Goal: Task Accomplishment & Management: Use online tool/utility

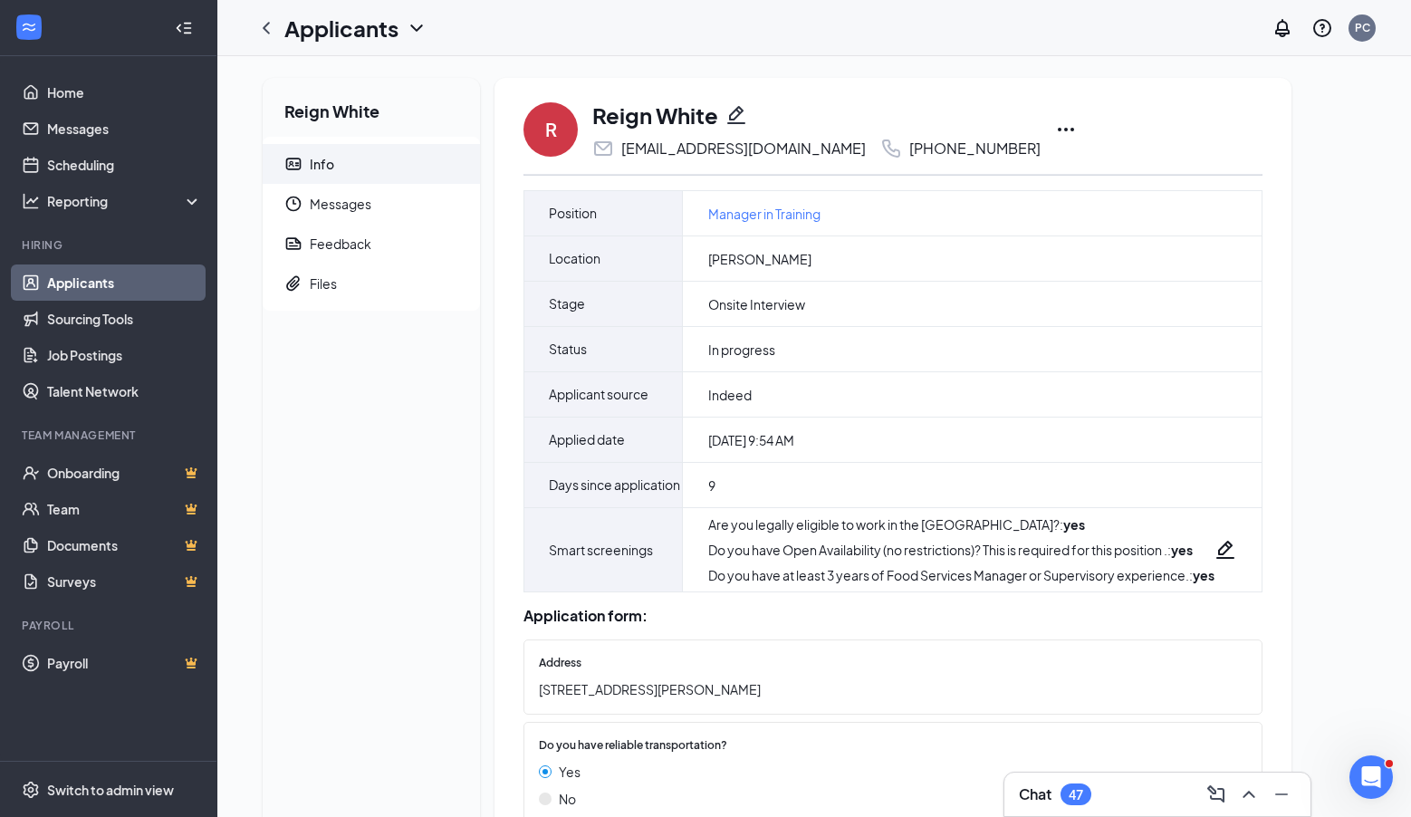
click at [1055, 125] on icon "Ellipses" at bounding box center [1066, 130] width 22 height 22
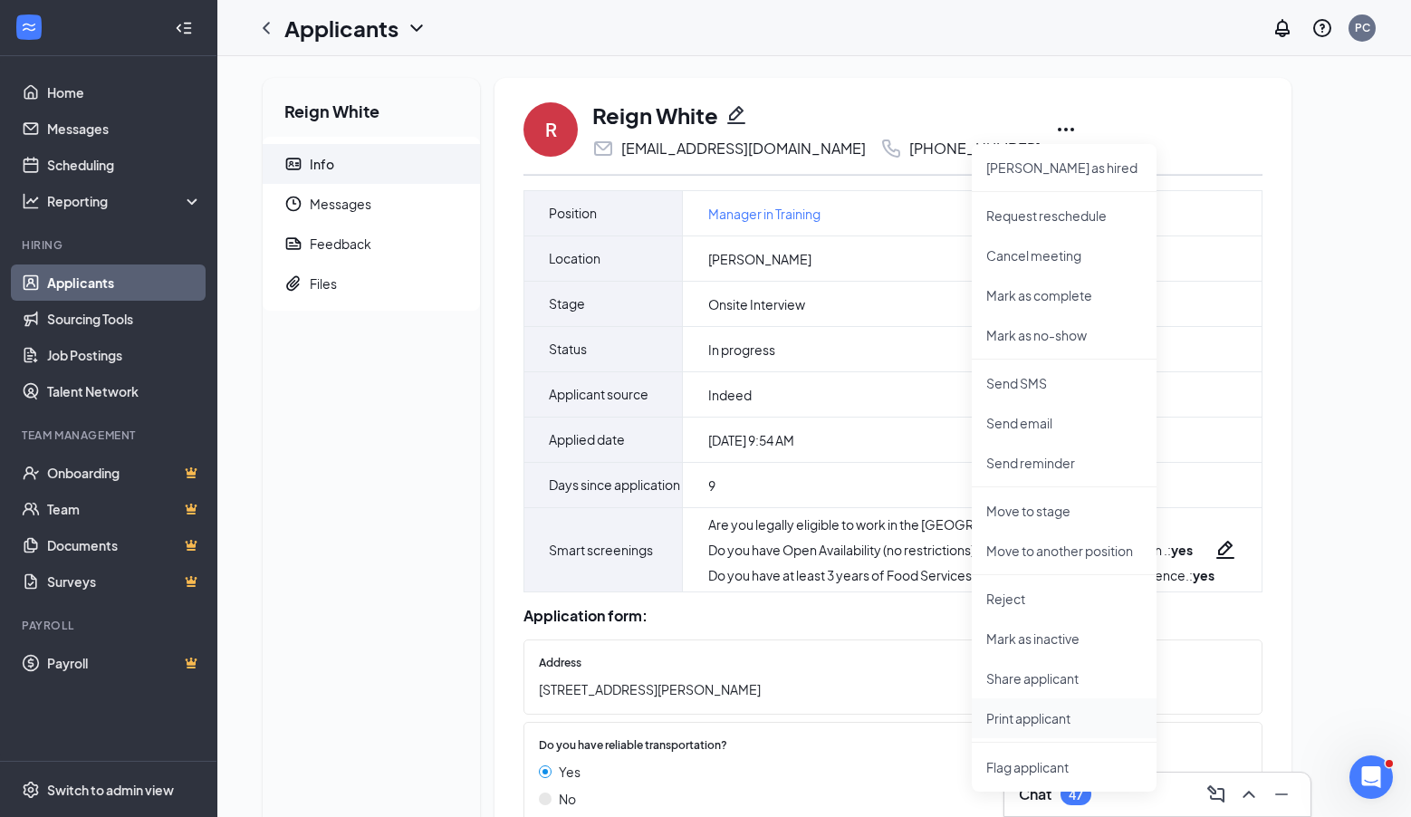
click at [1035, 726] on p "Print applicant" at bounding box center [1064, 718] width 156 height 18
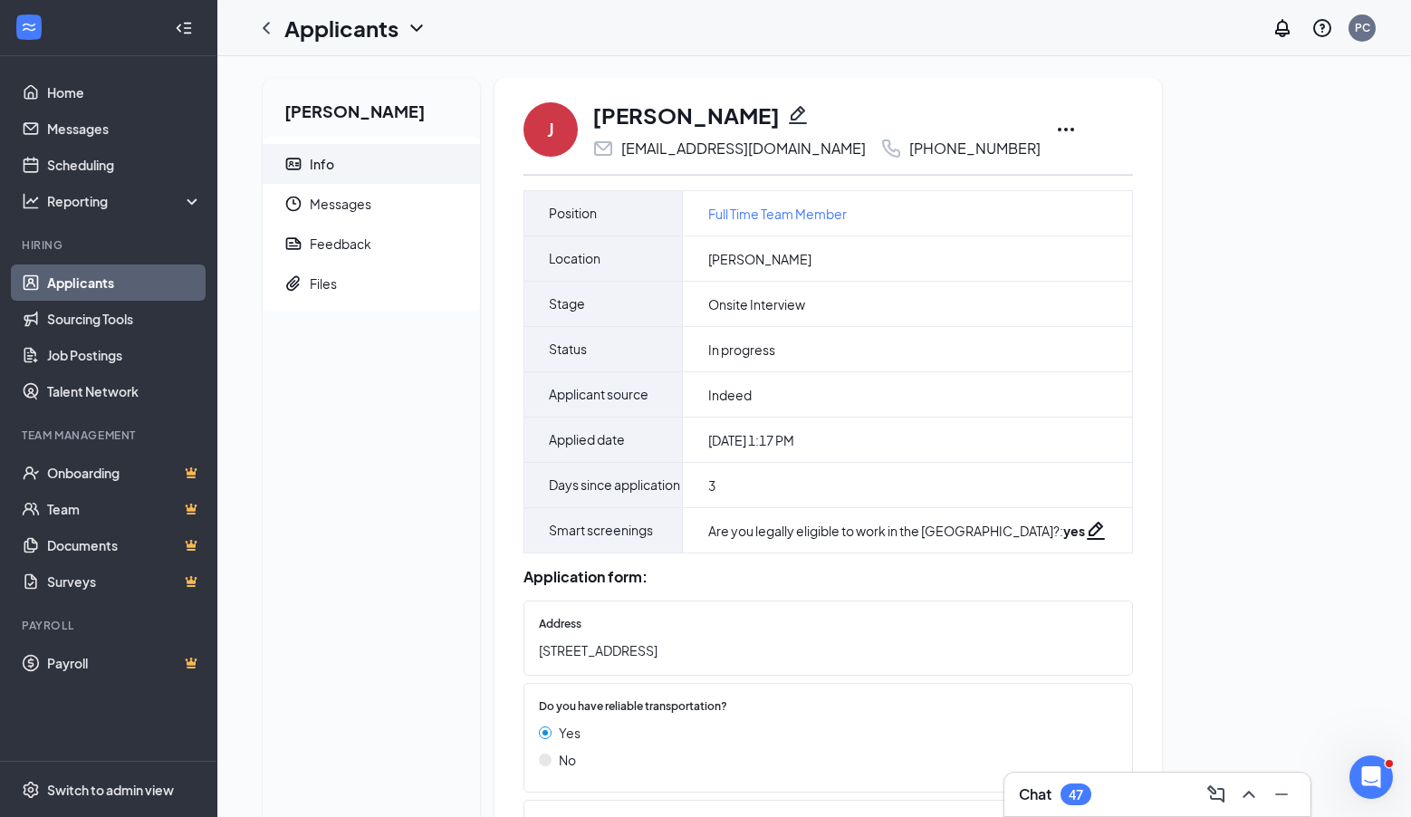
click at [1055, 120] on icon "Ellipses" at bounding box center [1066, 130] width 22 height 22
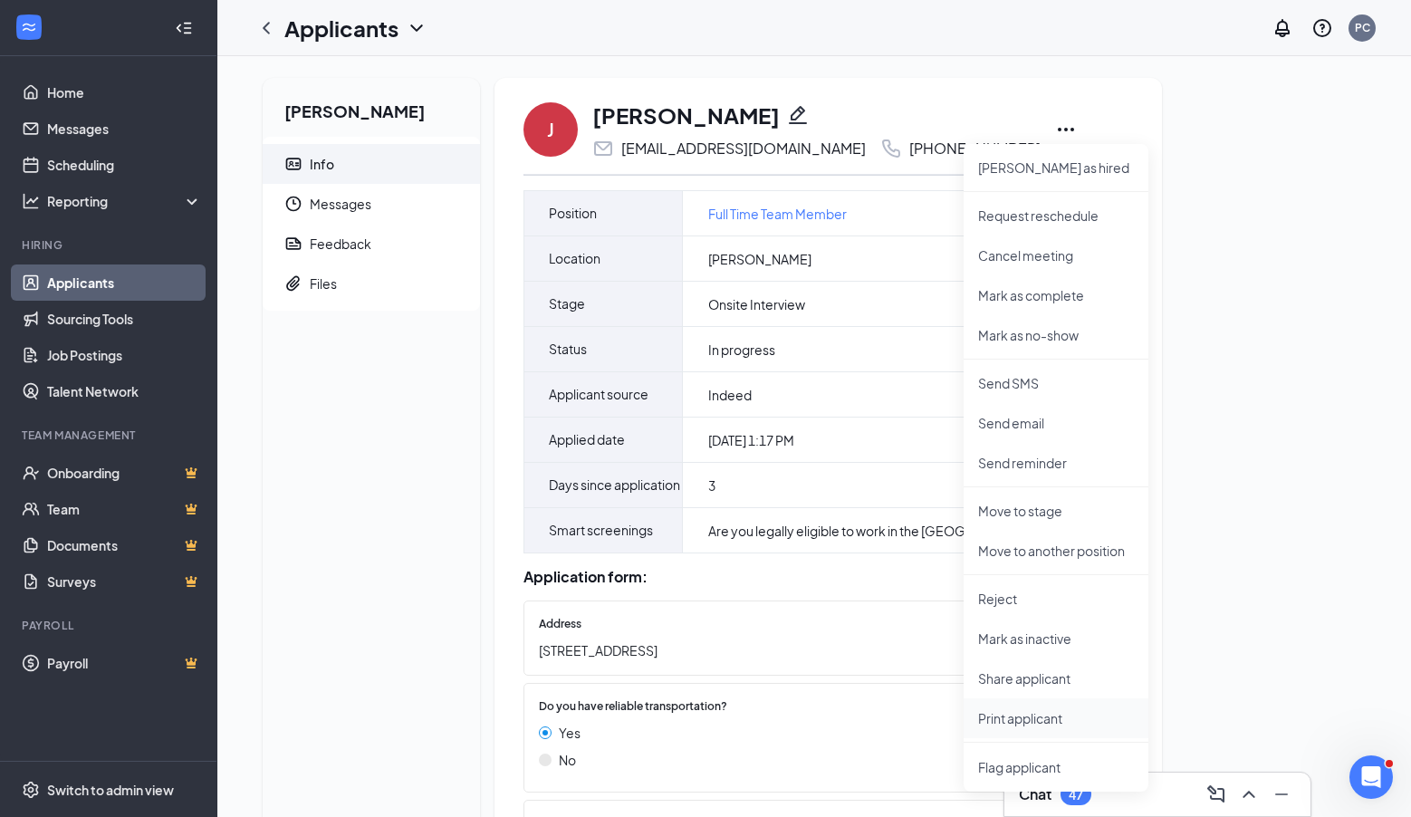
click at [1021, 724] on p "Print applicant" at bounding box center [1056, 718] width 156 height 18
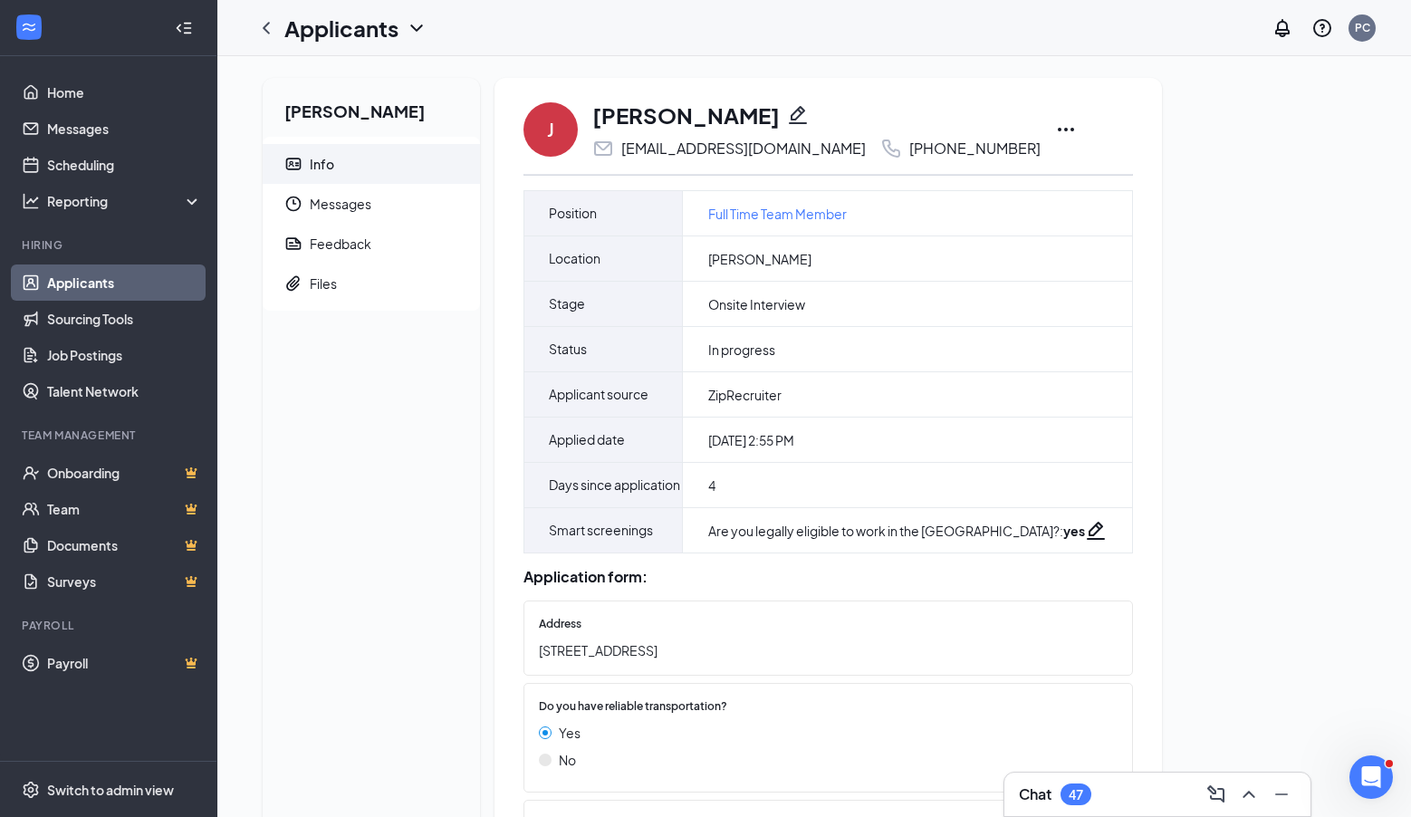
click at [1055, 127] on icon "Ellipses" at bounding box center [1066, 130] width 22 height 22
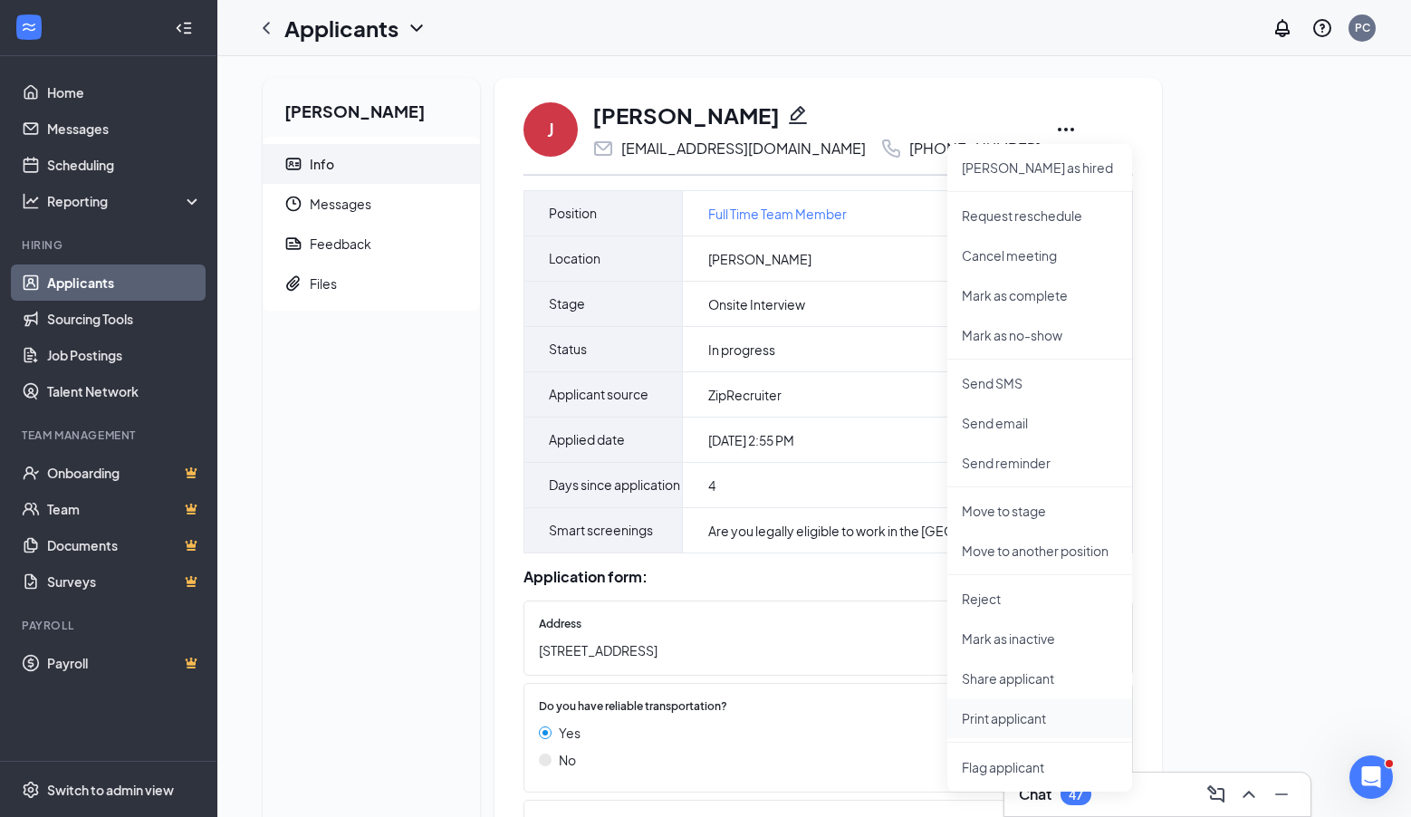
click at [1008, 706] on li "Print applicant" at bounding box center [1039, 718] width 185 height 40
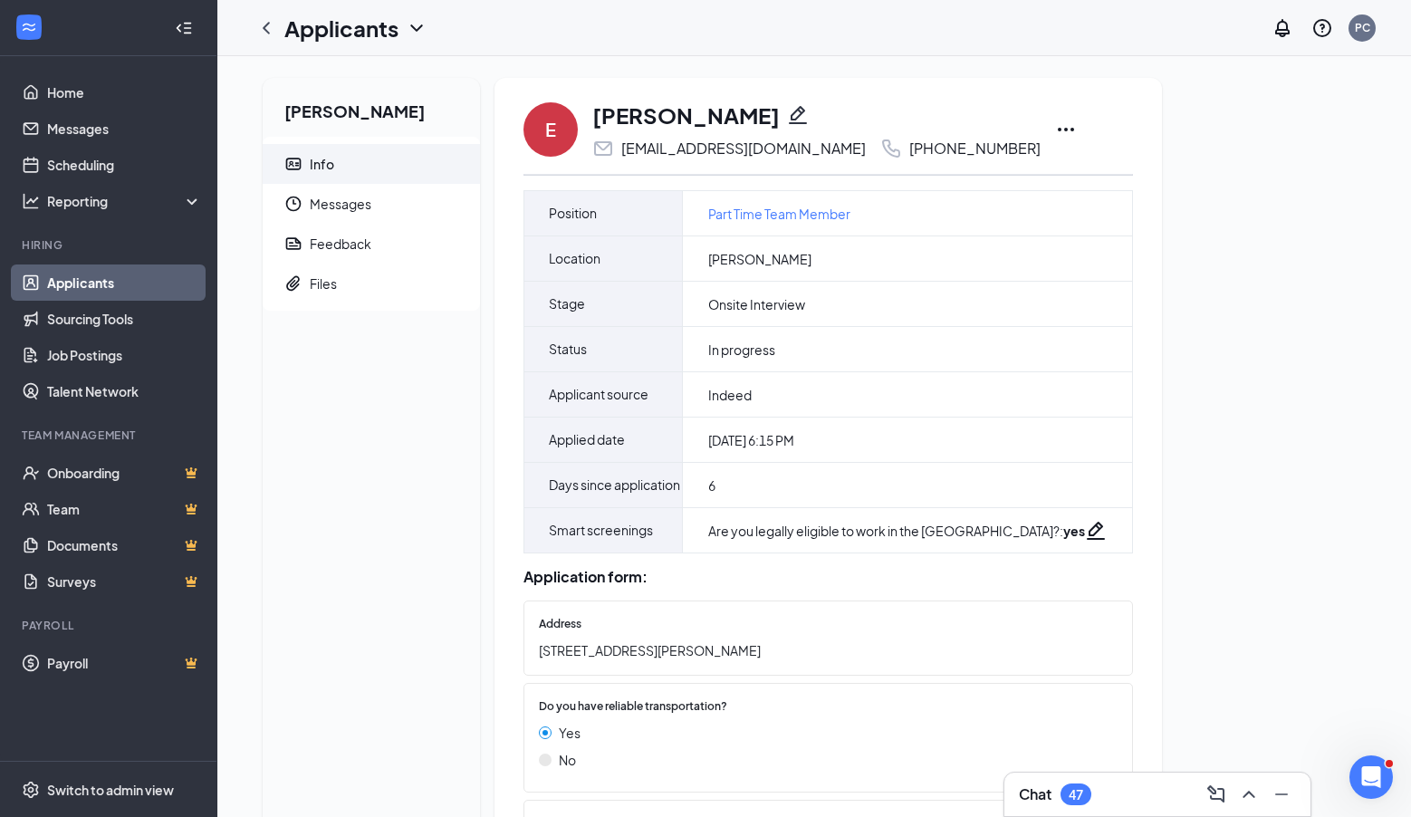
click at [1055, 125] on icon "Ellipses" at bounding box center [1066, 130] width 22 height 22
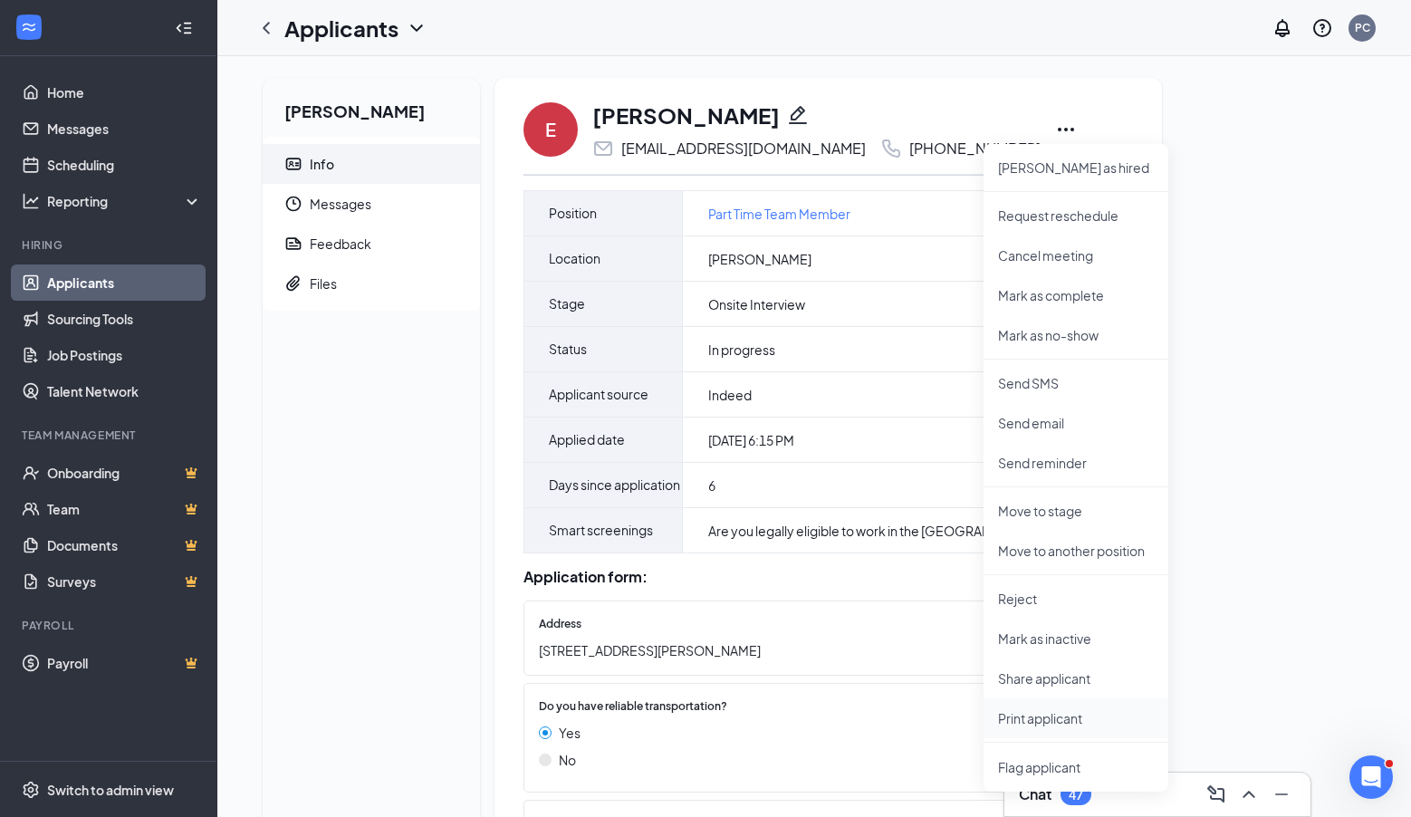
click at [1028, 714] on p "Print applicant" at bounding box center [1076, 718] width 156 height 18
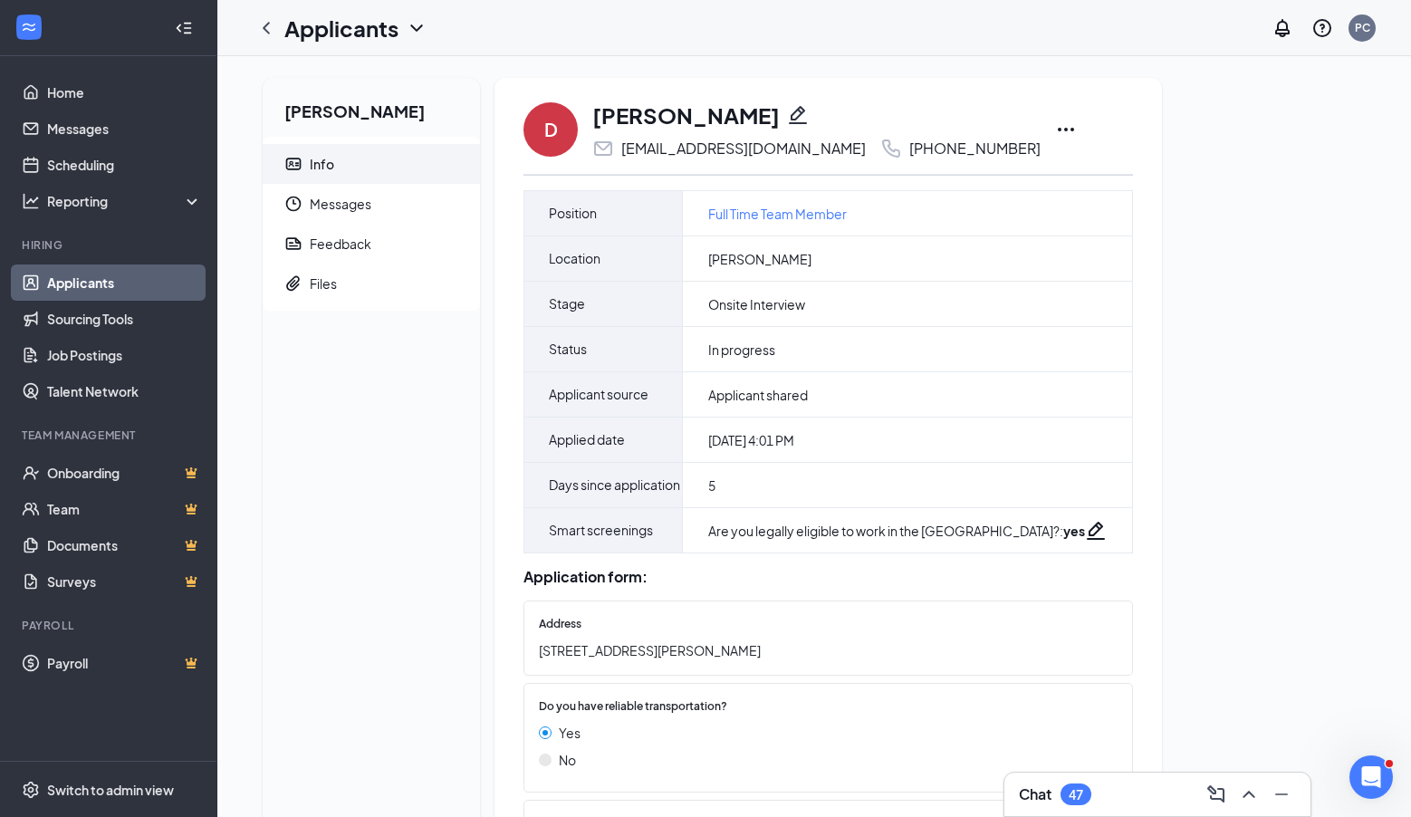
click at [1055, 122] on icon "Ellipses" at bounding box center [1066, 130] width 22 height 22
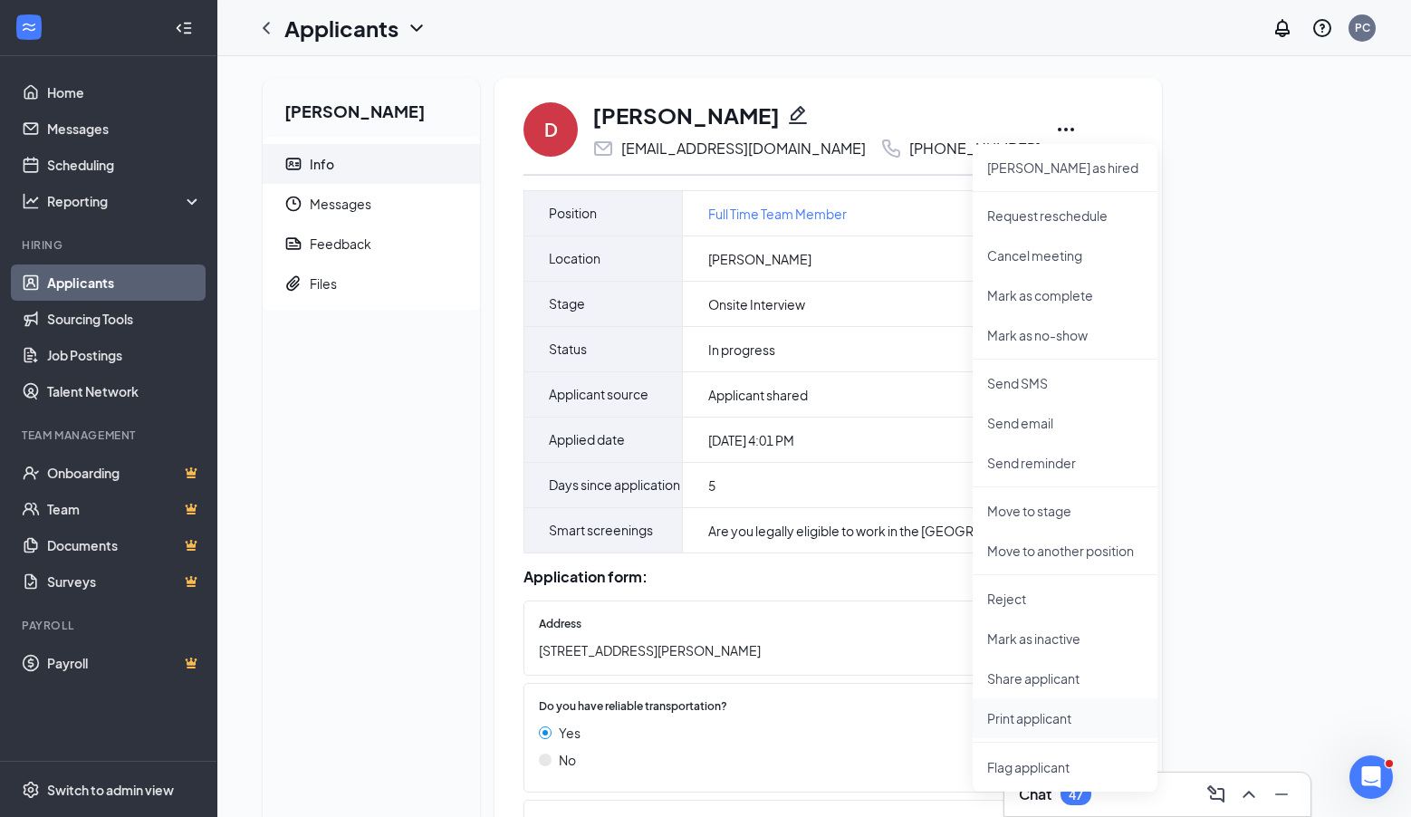
click at [1026, 710] on p "Print applicant" at bounding box center [1065, 718] width 156 height 18
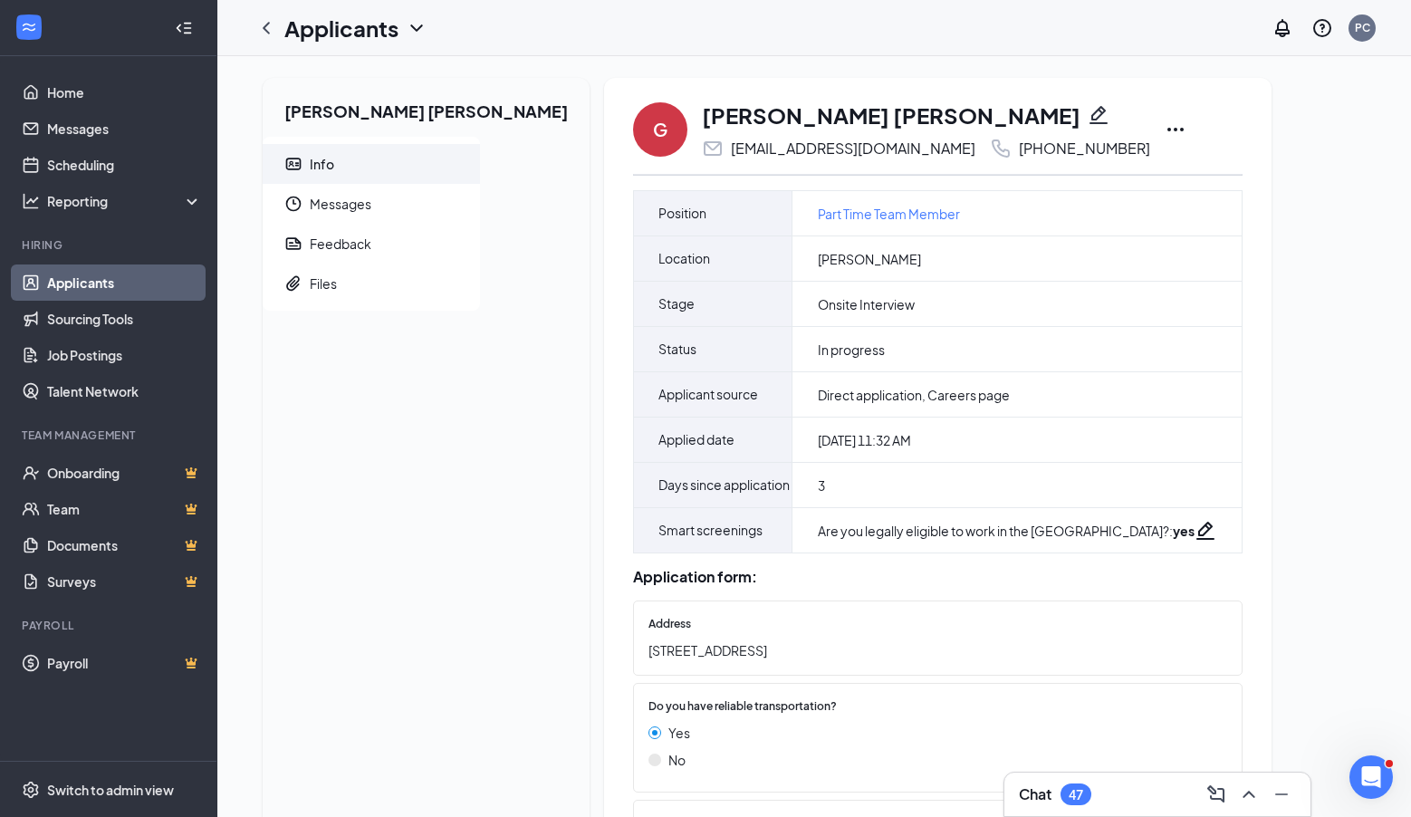
click at [1165, 125] on icon "Ellipses" at bounding box center [1176, 130] width 22 height 22
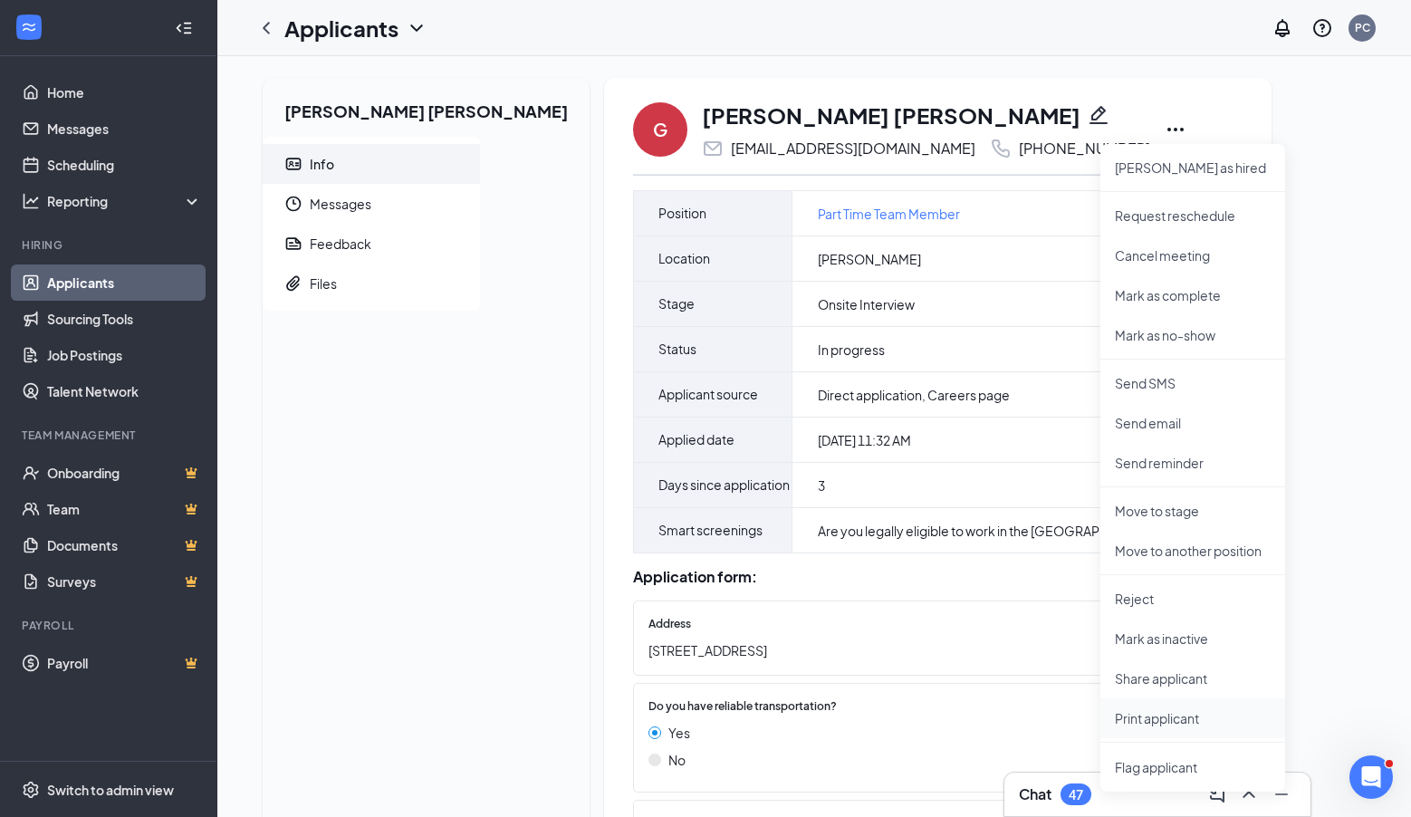
click at [1115, 718] on p "Print applicant" at bounding box center [1193, 718] width 156 height 18
